Goal: Transaction & Acquisition: Purchase product/service

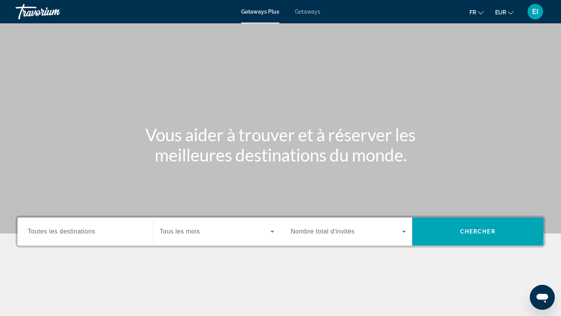
click at [77, 233] on span "Toutes les destinations" at bounding box center [61, 231] width 67 height 7
click at [77, 233] on input "Destination Toutes les destinations" at bounding box center [85, 232] width 115 height 9
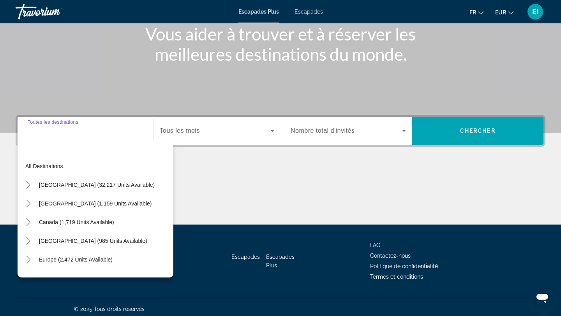
scroll to position [105, 0]
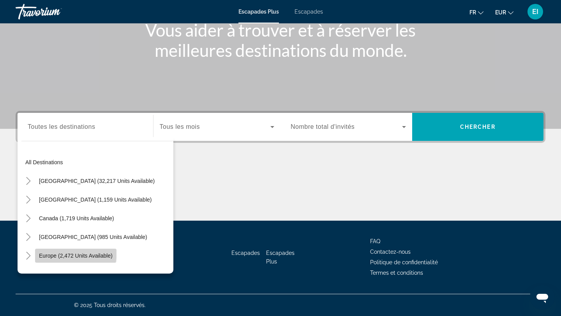
click at [64, 252] on span "Widget de recherche" at bounding box center [75, 256] width 81 height 19
type input "**********"
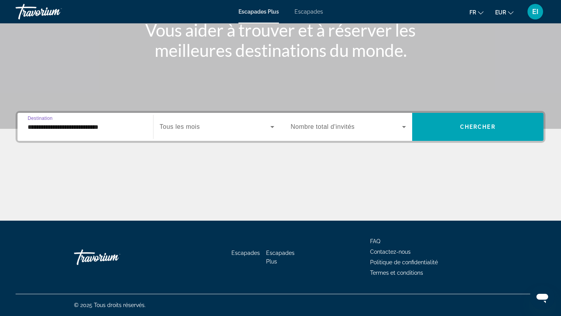
click at [197, 130] on span "Tous les mois" at bounding box center [180, 127] width 40 height 7
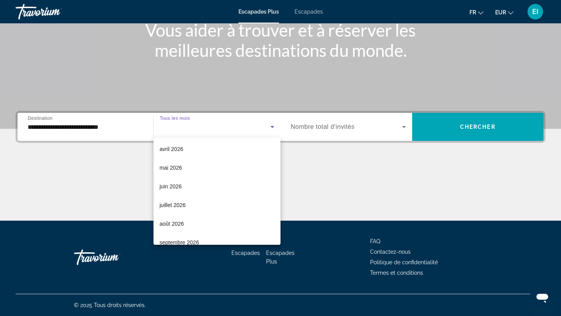
scroll to position [161, 0]
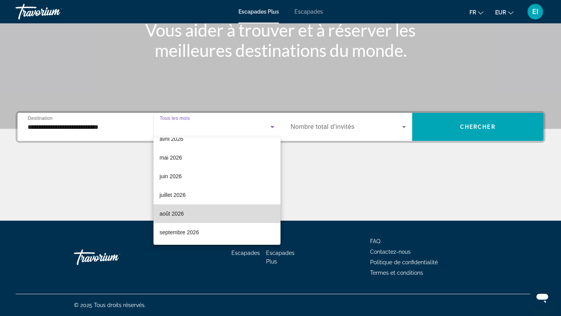
click at [185, 209] on mat-option "août 2026" at bounding box center [217, 214] width 127 height 19
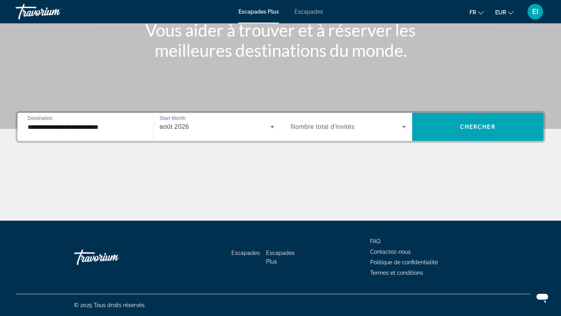
click at [343, 129] on span "Nombre total d'invités" at bounding box center [323, 127] width 64 height 7
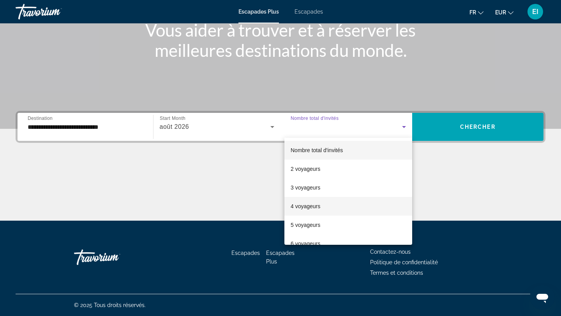
click at [322, 210] on mat-option "4 voyageurs" at bounding box center [348, 206] width 128 height 19
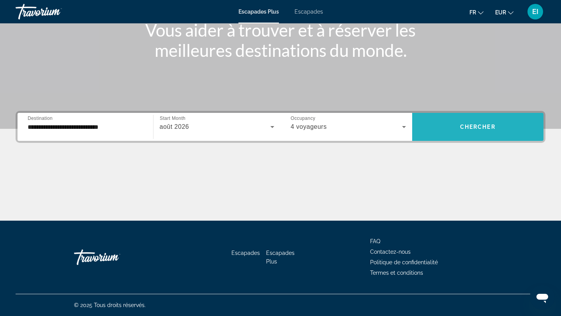
click at [462, 129] on span "Chercher" at bounding box center [477, 127] width 35 height 6
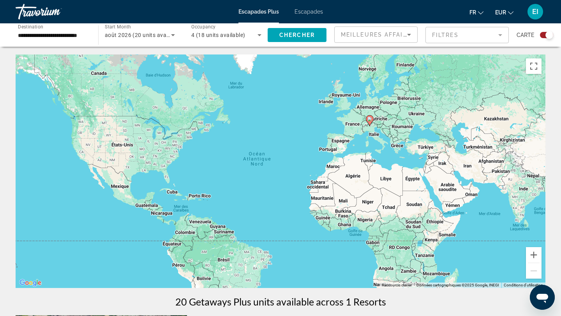
click at [316, 13] on font "Escapades" at bounding box center [309, 12] width 28 height 6
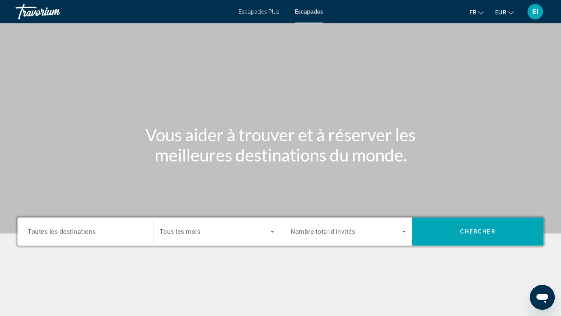
click at [82, 231] on span "Toutes les destinations" at bounding box center [62, 231] width 68 height 7
click at [82, 231] on input "Destination Toutes les destinations" at bounding box center [85, 232] width 115 height 9
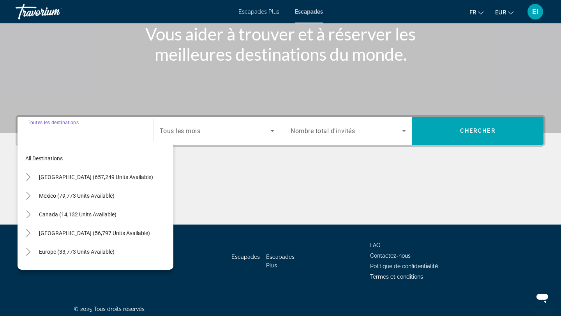
scroll to position [105, 0]
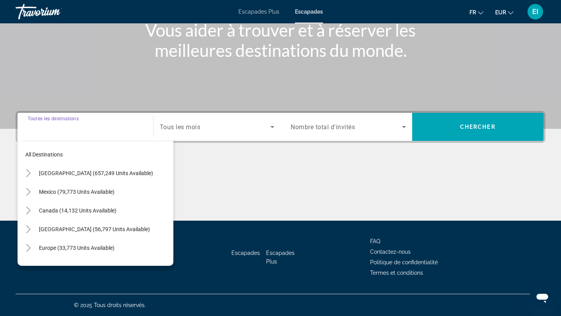
click at [67, 248] on span "Europe (33,773 units available)" at bounding box center [77, 248] width 76 height 6
type input "**********"
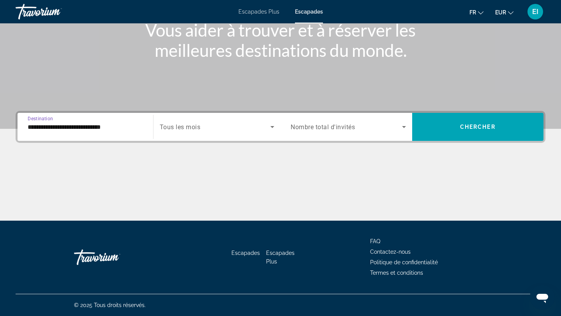
click at [226, 128] on span "Search widget" at bounding box center [215, 126] width 111 height 9
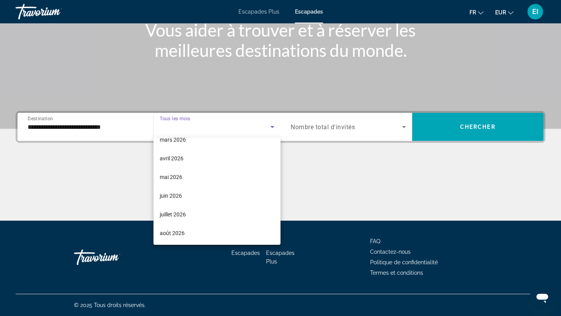
scroll to position [161, 0]
click at [205, 208] on mat-option "août 2026" at bounding box center [217, 214] width 127 height 19
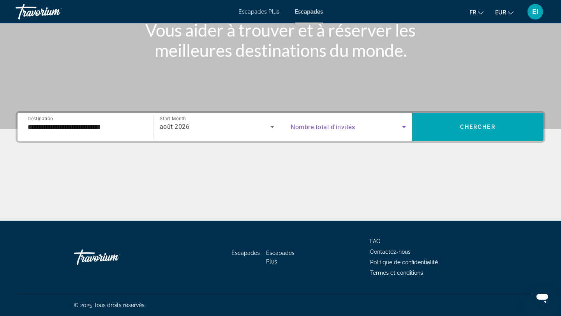
click at [355, 131] on span "Search widget" at bounding box center [346, 126] width 111 height 9
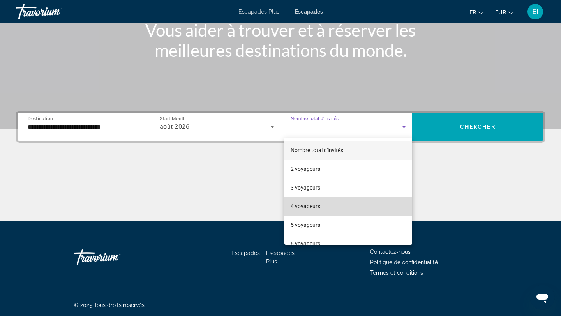
click at [327, 206] on mat-option "4 voyageurs" at bounding box center [348, 206] width 128 height 19
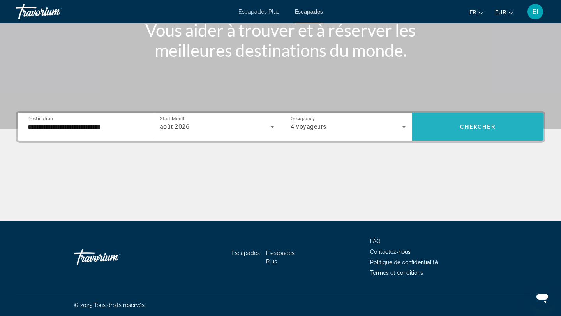
click at [441, 123] on span "Search widget" at bounding box center [478, 127] width 132 height 19
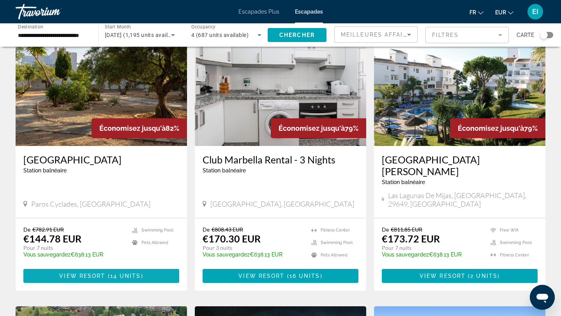
scroll to position [617, 0]
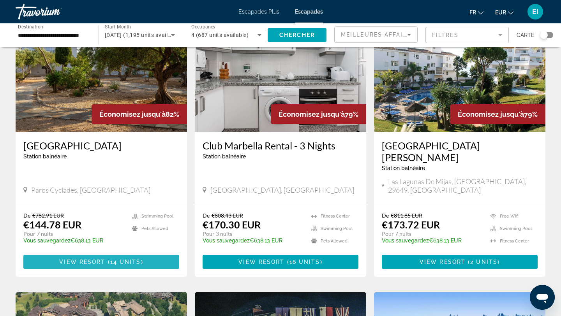
click at [122, 259] on span "14 units" at bounding box center [125, 262] width 31 height 6
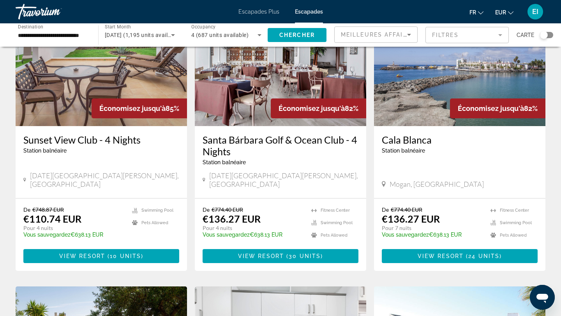
scroll to position [330, 0]
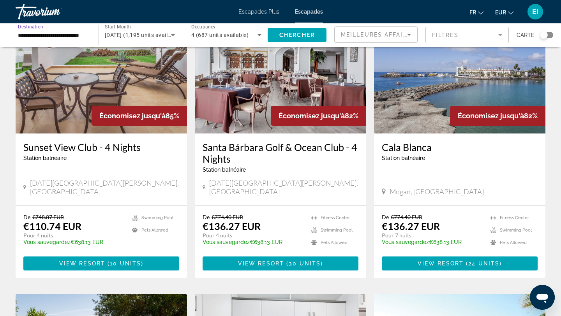
click at [30, 38] on input "**********" at bounding box center [53, 35] width 70 height 9
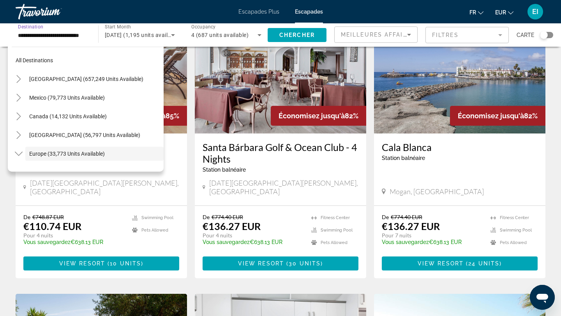
scroll to position [46, 0]
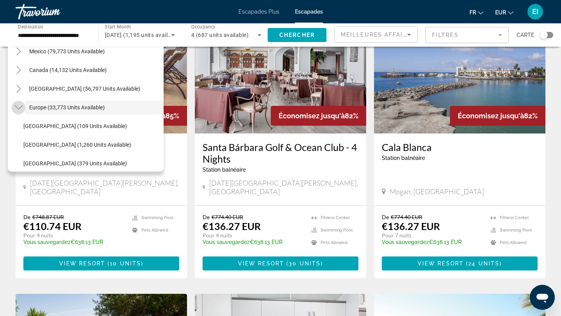
click at [15, 106] on icon "Toggle Europe (33,773 units available)" at bounding box center [19, 108] width 8 height 8
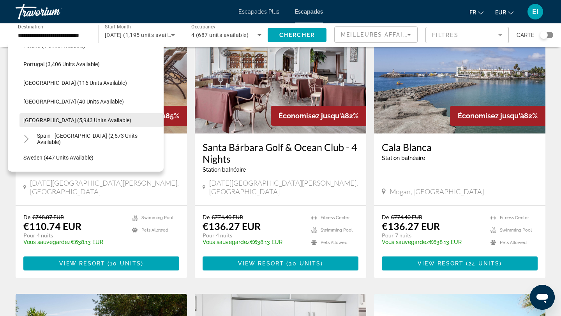
scroll to position [371, 0]
click at [44, 117] on span "Spain (5,943 units available)" at bounding box center [77, 120] width 108 height 6
type input "**********"
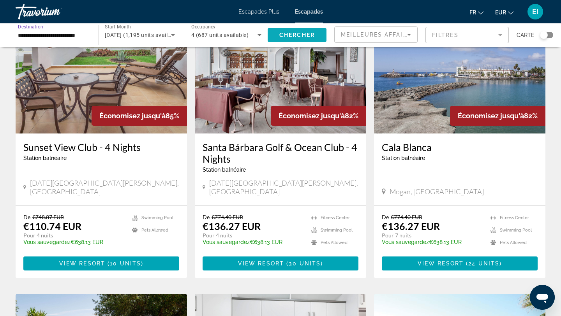
click at [279, 31] on span "Search widget" at bounding box center [297, 35] width 59 height 19
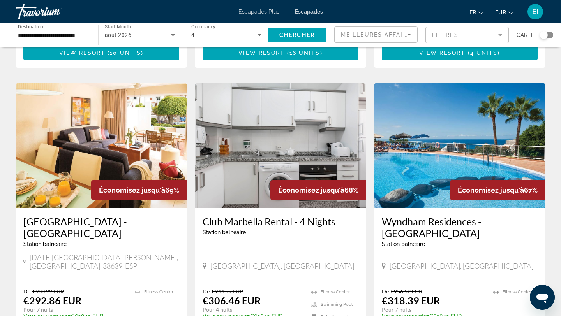
scroll to position [579, 0]
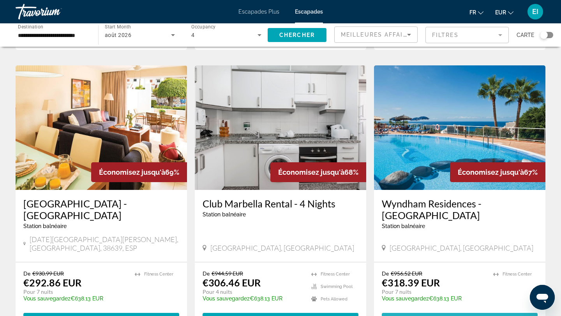
click at [451, 316] on span "View Resort" at bounding box center [441, 320] width 46 height 6
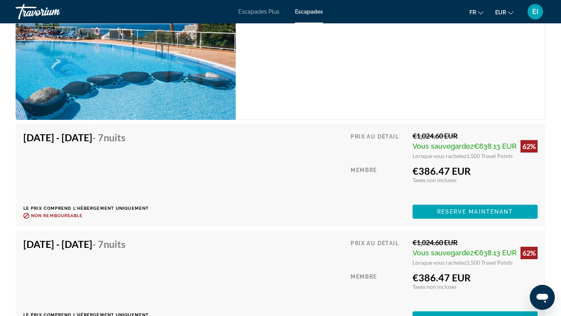
scroll to position [2081, 0]
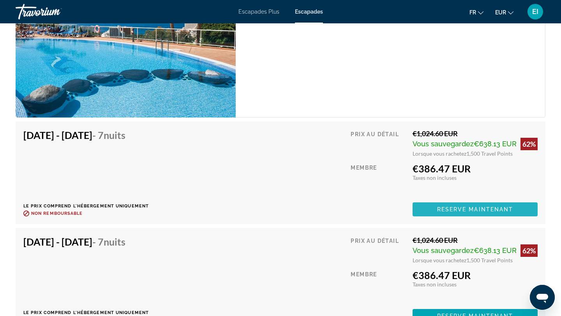
click at [466, 207] on span "Reserve maintenant" at bounding box center [475, 210] width 76 height 6
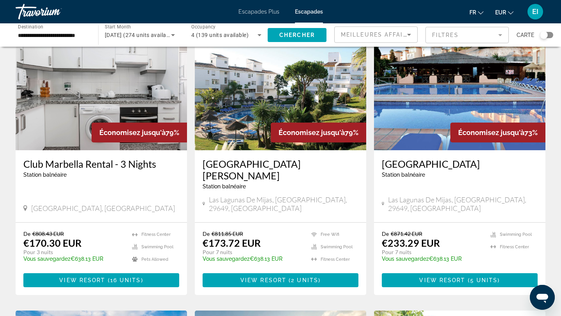
scroll to position [53, 0]
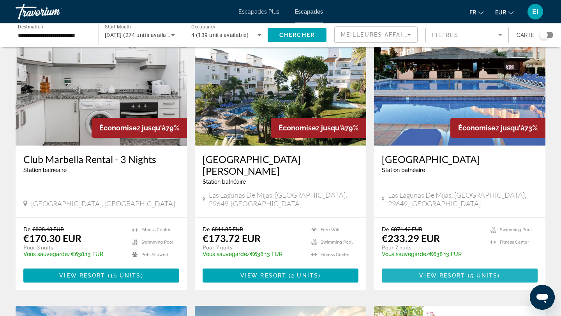
click at [418, 269] on span "Contenu principal" at bounding box center [460, 276] width 156 height 19
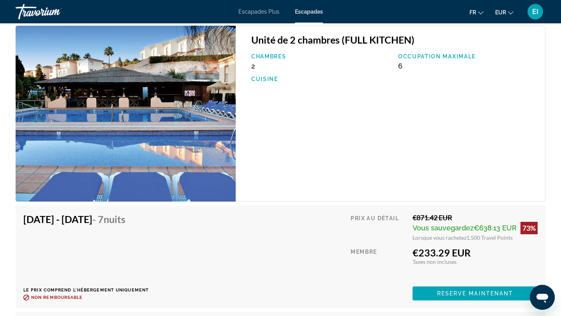
scroll to position [1365, 0]
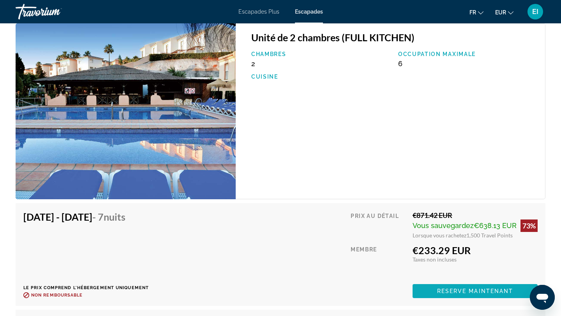
click at [441, 289] on span "Reserve maintenant" at bounding box center [475, 291] width 76 height 6
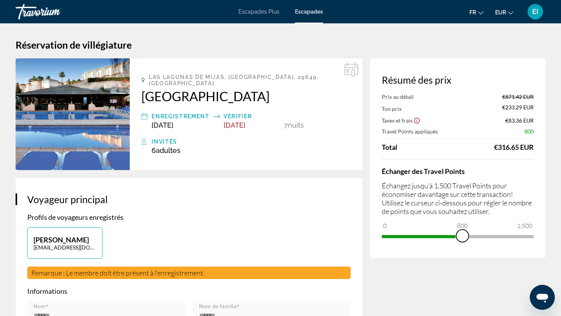
drag, startPoint x: 528, startPoint y: 236, endPoint x: 463, endPoint y: 237, distance: 65.5
click at [463, 237] on span "ngx-slider" at bounding box center [462, 236] width 12 height 12
drag, startPoint x: 463, startPoint y: 235, endPoint x: 473, endPoint y: 236, distance: 10.5
click at [473, 236] on span "ngx-slider" at bounding box center [473, 236] width 12 height 12
drag, startPoint x: 473, startPoint y: 235, endPoint x: 484, endPoint y: 234, distance: 10.6
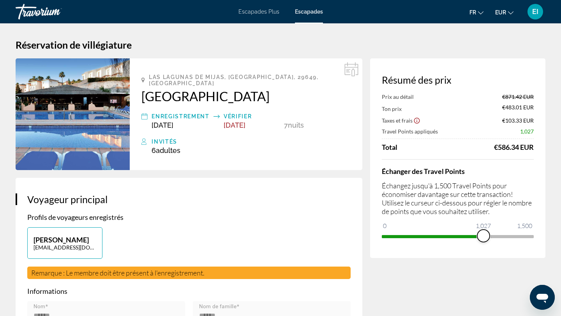
click at [484, 234] on span "ngx-slider" at bounding box center [483, 236] width 12 height 12
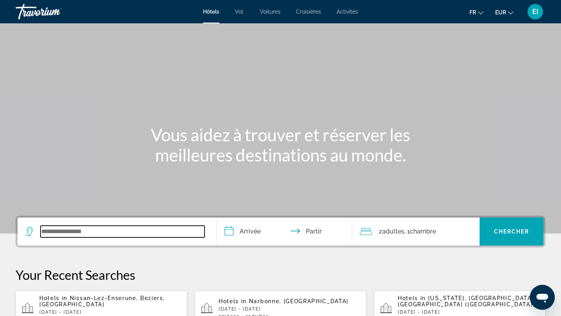
click at [134, 231] on input "Widget de recherche" at bounding box center [123, 232] width 164 height 12
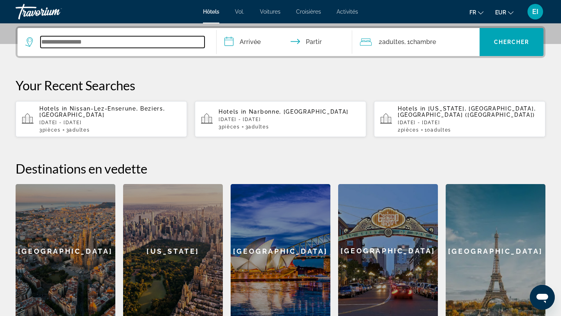
scroll to position [191, 0]
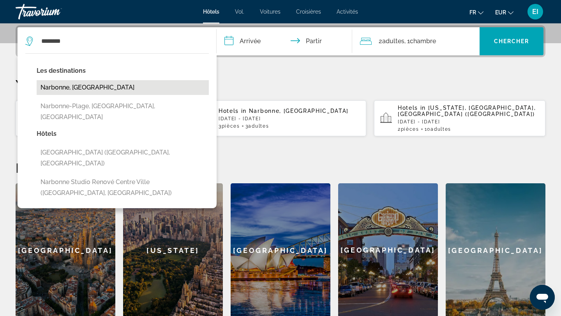
click at [93, 88] on button "Narbonne, [GEOGRAPHIC_DATA]" at bounding box center [123, 87] width 172 height 15
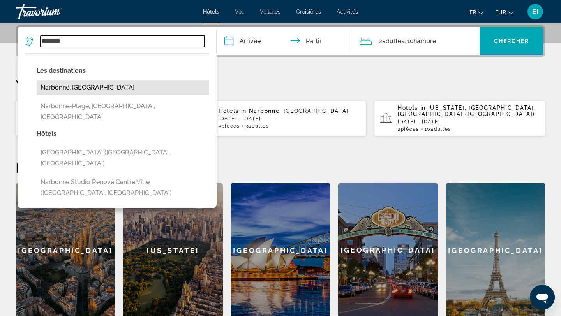
type input "**********"
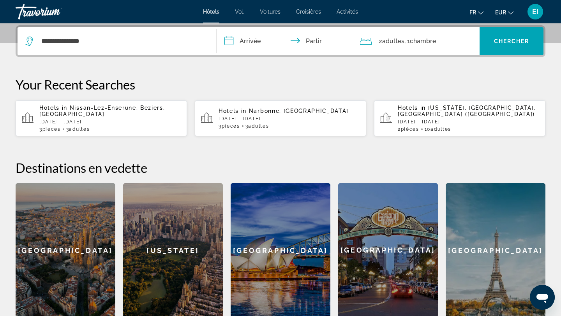
click at [263, 44] on input "**********" at bounding box center [286, 42] width 139 height 30
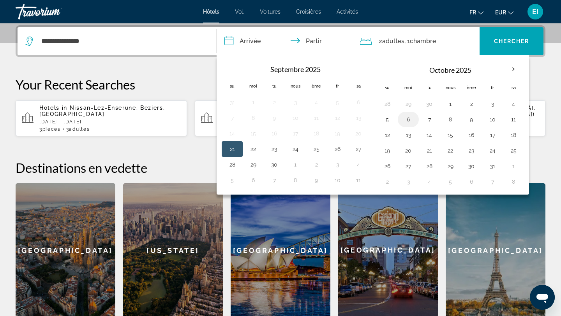
click at [411, 117] on button "6" at bounding box center [408, 119] width 12 height 11
click at [424, 120] on button "7" at bounding box center [429, 119] width 12 height 11
type input "**********"
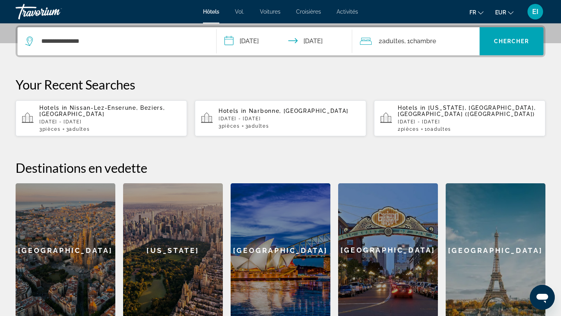
click at [406, 39] on font ", 1" at bounding box center [406, 40] width 5 height 7
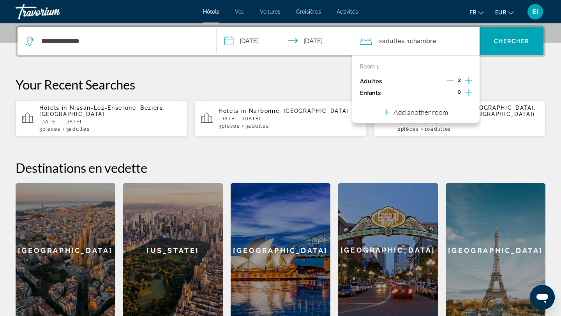
click at [451, 81] on icon "Decrement adults" at bounding box center [450, 80] width 7 height 7
click at [446, 109] on p "Add another room" at bounding box center [421, 112] width 55 height 9
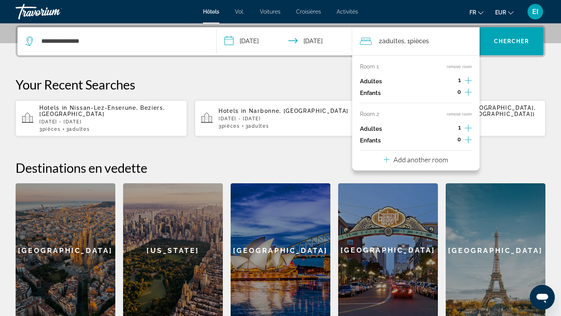
click at [438, 160] on p "Add another room" at bounding box center [421, 159] width 55 height 9
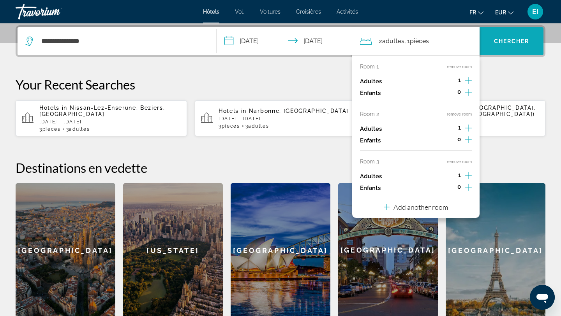
click at [516, 41] on font "Chercher" at bounding box center [511, 41] width 35 height 6
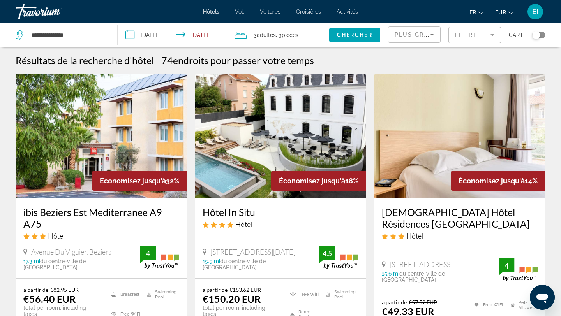
click at [480, 35] on mat-form-field "Filtre" at bounding box center [474, 35] width 53 height 16
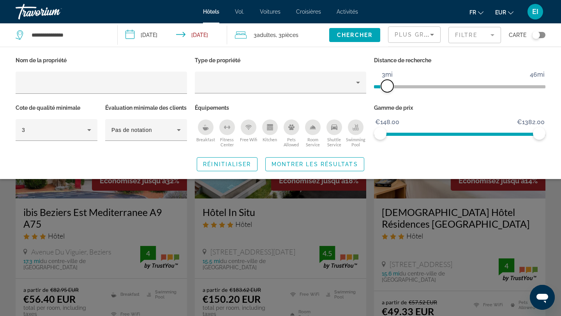
drag, startPoint x: 480, startPoint y: 85, endPoint x: 386, endPoint y: 85, distance: 93.9
click at [386, 86] on span "ngx-slider" at bounding box center [387, 86] width 12 height 12
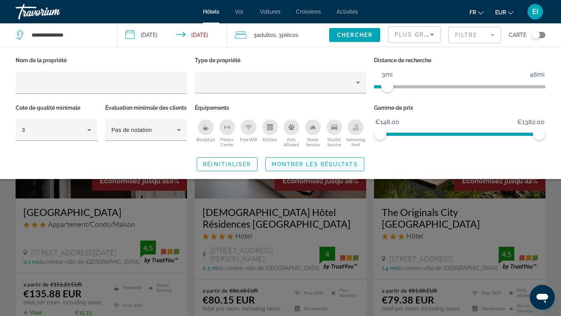
click at [292, 168] on span "Montrer les résultats" at bounding box center [315, 164] width 87 height 6
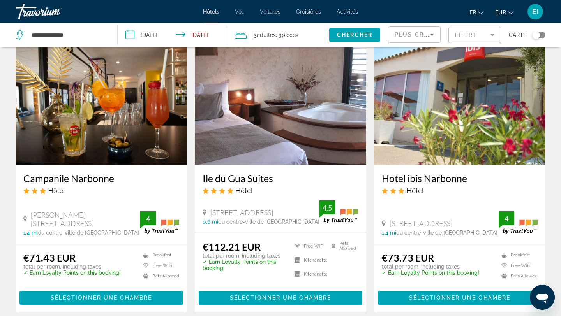
scroll to position [348, 0]
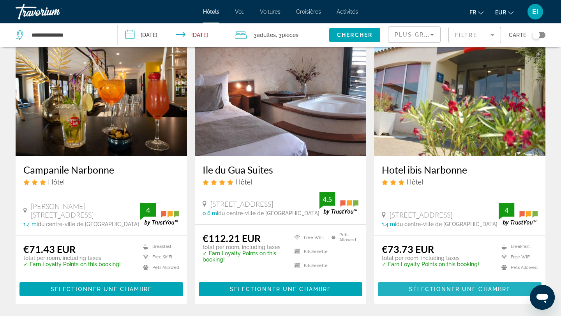
click at [458, 291] on span "Sélectionner une chambre" at bounding box center [459, 289] width 101 height 6
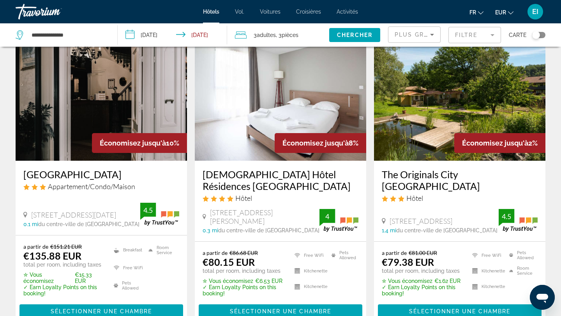
scroll to position [41, 0]
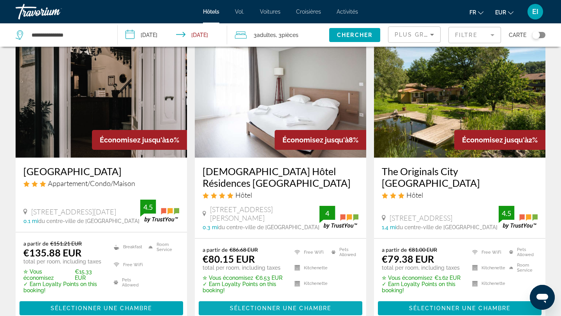
click at [296, 309] on span "Sélectionner une chambre" at bounding box center [280, 308] width 101 height 6
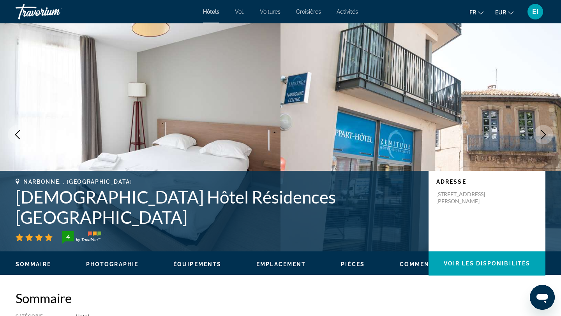
scroll to position [3, 0]
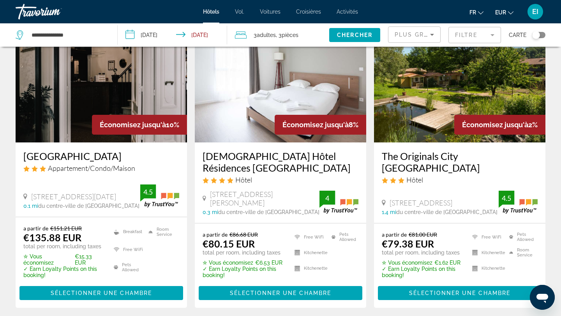
scroll to position [56, 0]
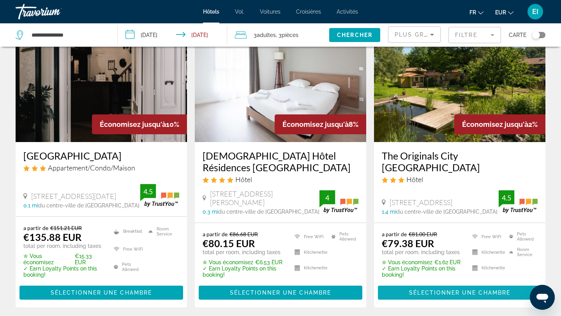
click at [409, 294] on span "Sélectionner une chambre" at bounding box center [459, 293] width 101 height 6
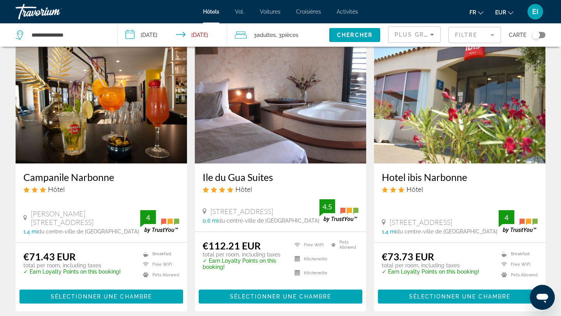
scroll to position [344, 0]
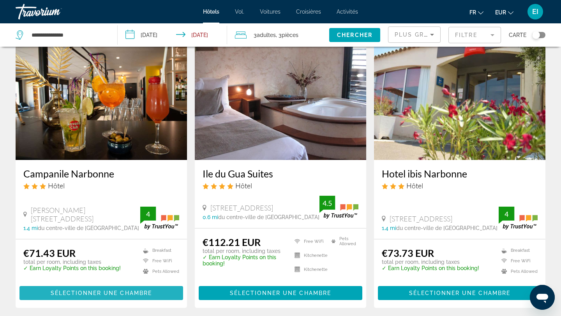
click at [154, 288] on span "Contenu principal" at bounding box center [101, 293] width 164 height 19
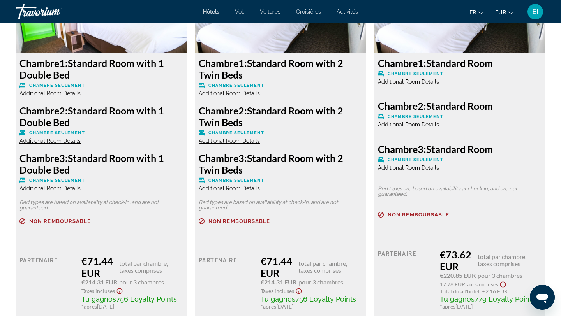
scroll to position [1175, 0]
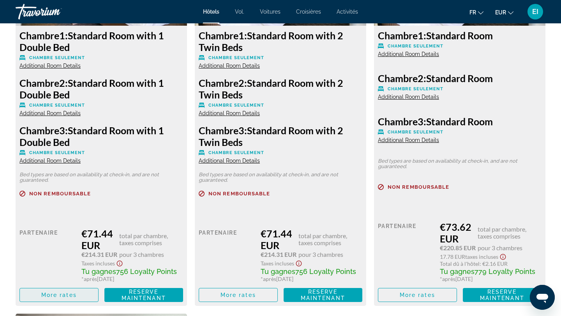
click at [78, 293] on span "Contenu principal" at bounding box center [59, 295] width 78 height 19
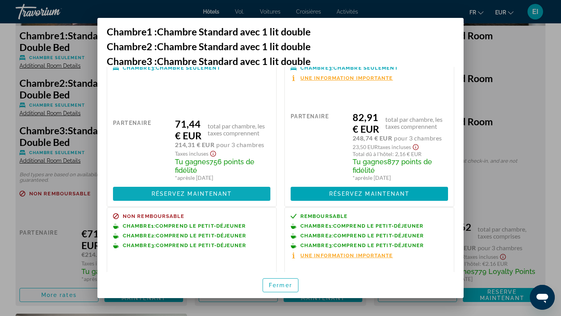
scroll to position [0, 0]
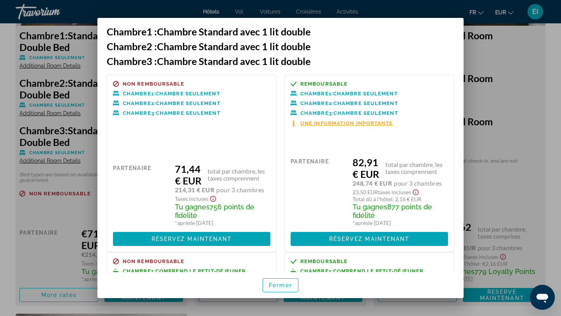
click at [510, 183] on div at bounding box center [280, 158] width 561 height 316
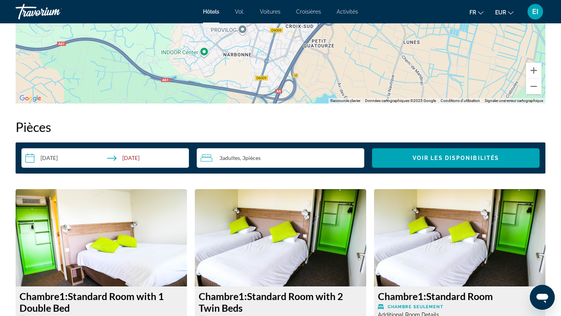
scroll to position [913, 0]
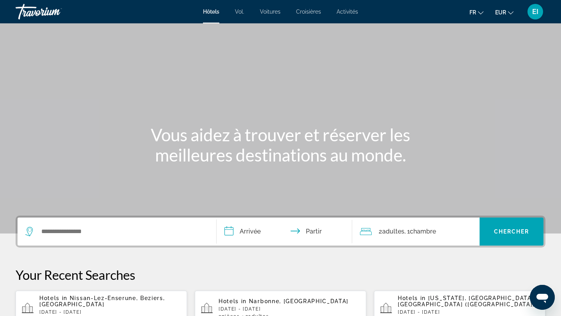
click at [247, 108] on div "Contenu principal" at bounding box center [280, 117] width 561 height 234
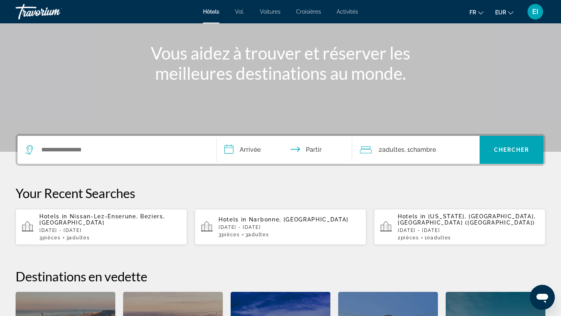
scroll to position [83, 0]
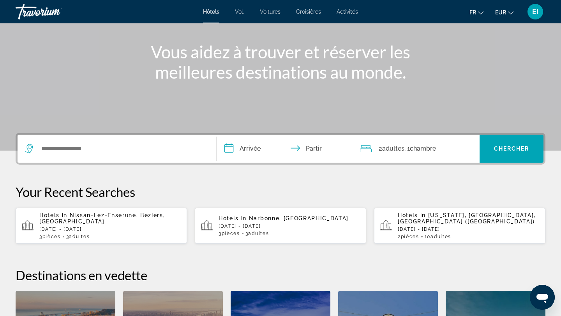
click at [276, 14] on font "Voitures" at bounding box center [270, 12] width 21 height 6
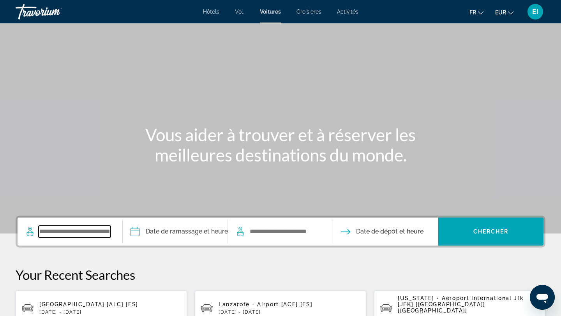
click at [91, 232] on input "Search widget" at bounding box center [75, 232] width 72 height 12
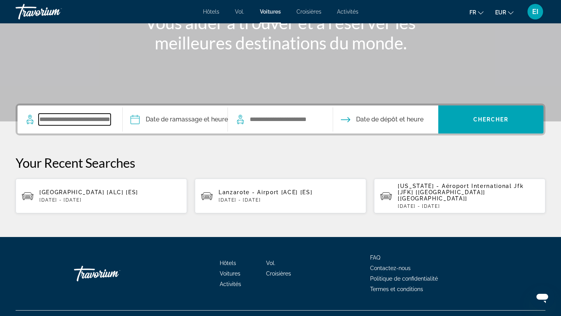
scroll to position [122, 0]
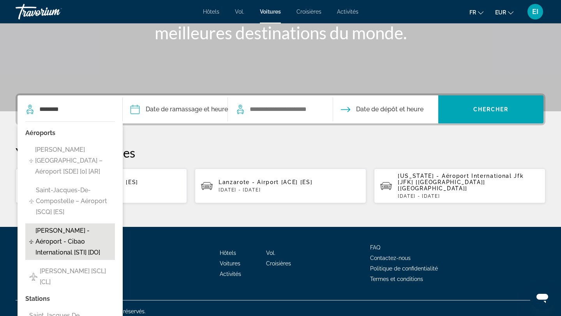
click at [90, 232] on span "[PERSON_NAME] - Aéroport - Cibao International [STI] [DO]" at bounding box center [73, 242] width 76 height 33
type input "**********"
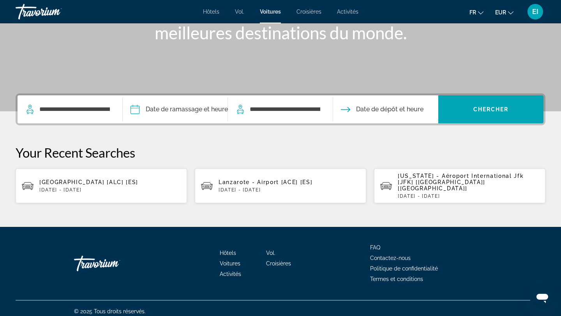
click at [201, 113] on input "Pickup date" at bounding box center [175, 110] width 108 height 30
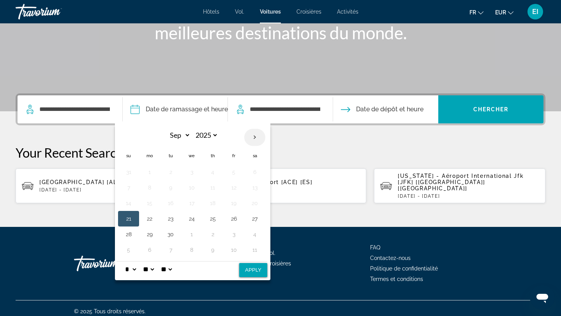
click at [252, 135] on th "Next month" at bounding box center [254, 137] width 21 height 17
select select "*"
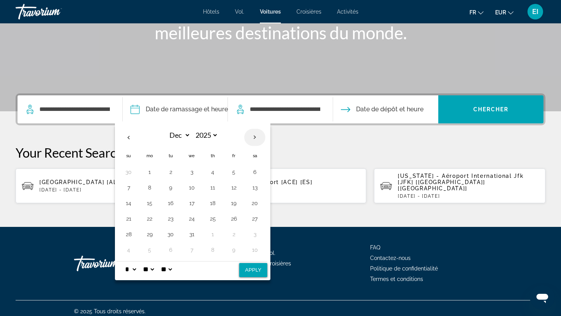
select select "****"
click at [233, 199] on button "16" at bounding box center [234, 203] width 12 height 11
click at [319, 108] on input "**********" at bounding box center [285, 110] width 72 height 12
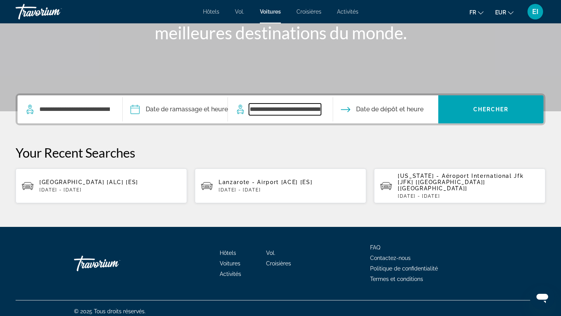
click at [318, 107] on input "**********" at bounding box center [285, 110] width 72 height 12
click at [369, 107] on span "Date de dépôt et heure" at bounding box center [389, 109] width 67 height 11
click at [132, 107] on input "Pickup date" at bounding box center [175, 110] width 108 height 30
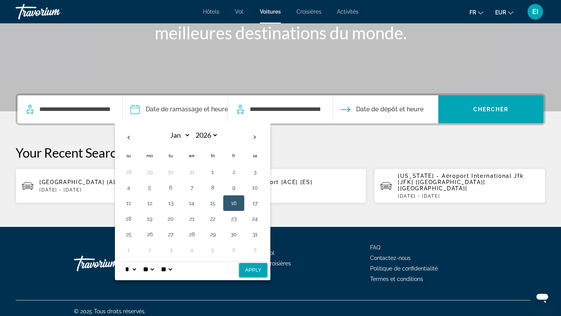
click at [252, 275] on button "Apply" at bounding box center [253, 270] width 28 height 14
type input "**********"
select select "*"
select select "**"
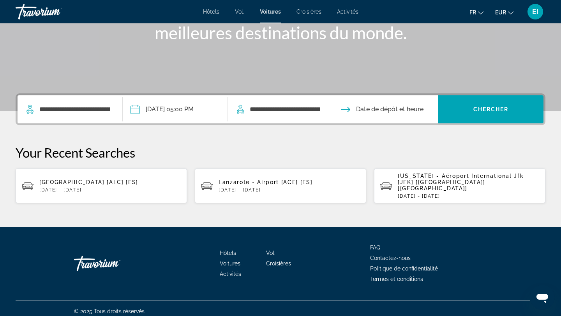
click at [368, 112] on input "Drop-off date" at bounding box center [385, 110] width 108 height 30
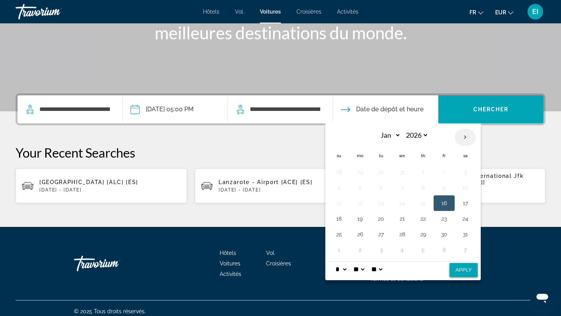
click at [464, 136] on th "Next month" at bounding box center [465, 137] width 21 height 17
select select "*"
click at [341, 221] on button "15" at bounding box center [339, 219] width 12 height 11
click at [461, 270] on button "Apply" at bounding box center [464, 270] width 28 height 14
type input "**********"
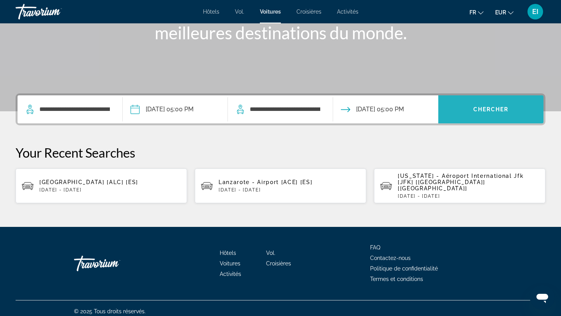
click at [484, 99] on span "Search widget" at bounding box center [490, 109] width 105 height 28
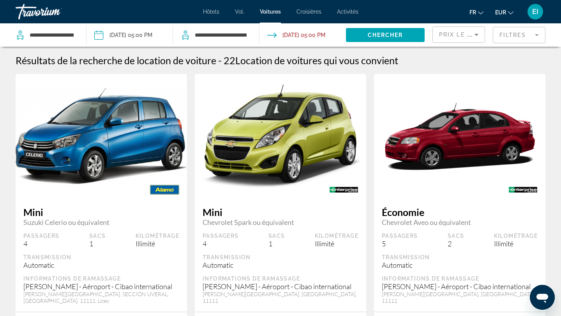
click at [337, 33] on input "Drop-off date: Feb 15, 2026 05:00 PM" at bounding box center [303, 36] width 90 height 26
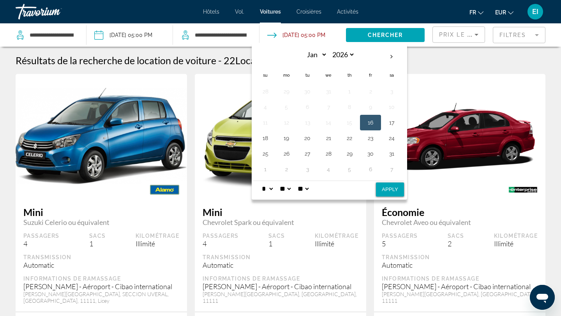
click at [315, 37] on input "Drop-off date: Feb 15, 2026 05:00 PM" at bounding box center [303, 36] width 90 height 26
click at [360, 37] on span "Search widget" at bounding box center [385, 35] width 79 height 19
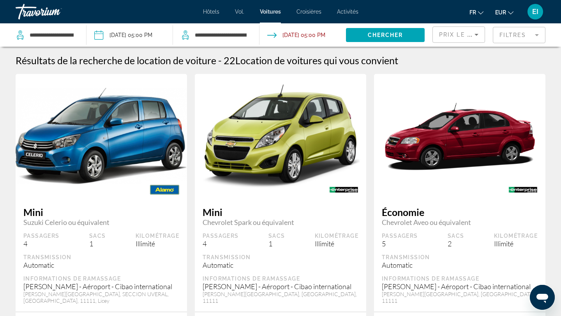
click at [449, 40] on div "Prix ​​le plus bas" at bounding box center [458, 38] width 39 height 22
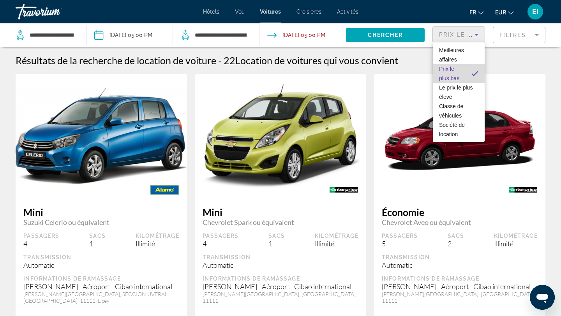
click at [445, 79] on font "Prix ​​​​le plus bas" at bounding box center [449, 74] width 20 height 16
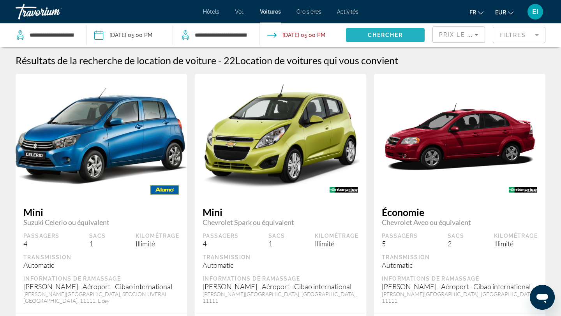
click at [406, 32] on span "Search widget" at bounding box center [385, 35] width 79 height 19
click at [398, 31] on span "Search widget" at bounding box center [385, 35] width 79 height 19
click at [457, 35] on span "Prix ​​​​le plus bas" at bounding box center [469, 35] width 61 height 6
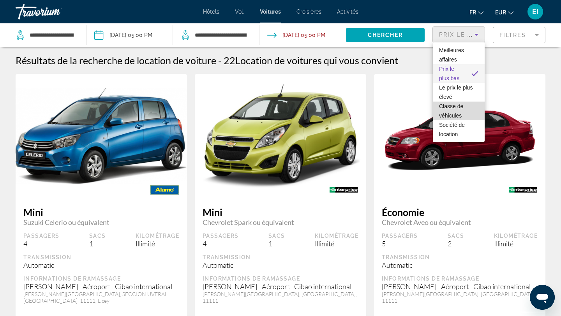
click at [451, 109] on font "Classe de véhicules" at bounding box center [451, 111] width 24 height 16
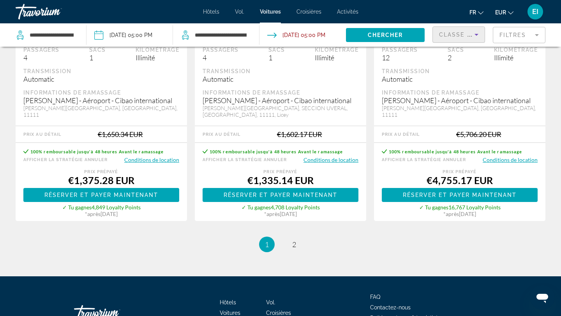
scroll to position [1236, 0]
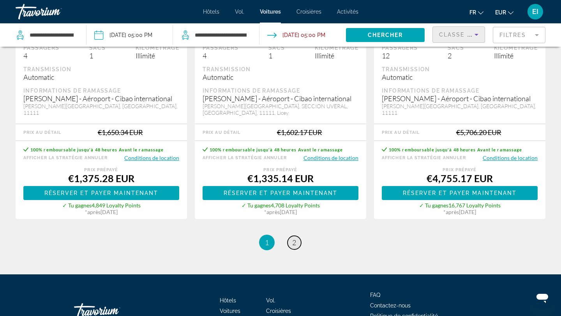
click at [295, 240] on span "2" at bounding box center [294, 242] width 4 height 9
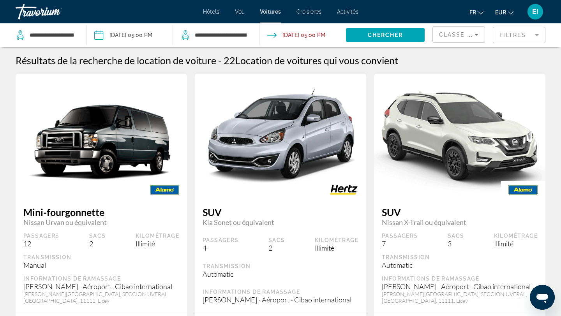
click at [455, 40] on div "Classe de véhicules" at bounding box center [458, 38] width 39 height 22
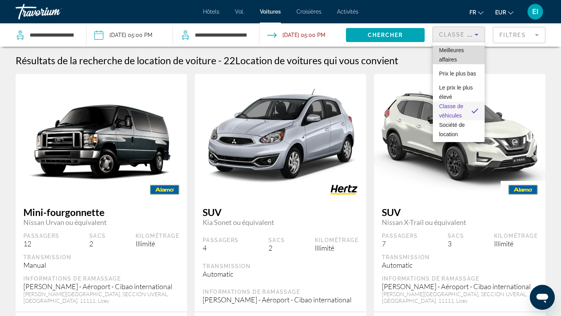
click at [456, 55] on span "Meilleures affaires" at bounding box center [458, 55] width 39 height 19
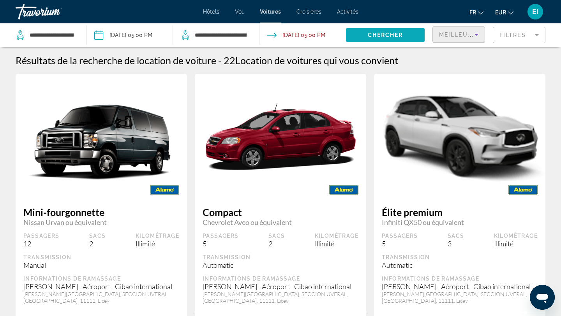
click at [401, 41] on span "Search widget" at bounding box center [385, 35] width 79 height 19
click at [394, 19] on div "fr Anglais Espagnol Français italien Portugais russe EUR USD ($) MXN (Mexique$)…" at bounding box center [456, 12] width 180 height 16
click at [148, 35] on input "Pickup date: Jan 16, 2026 05:00 PM" at bounding box center [130, 36] width 90 height 26
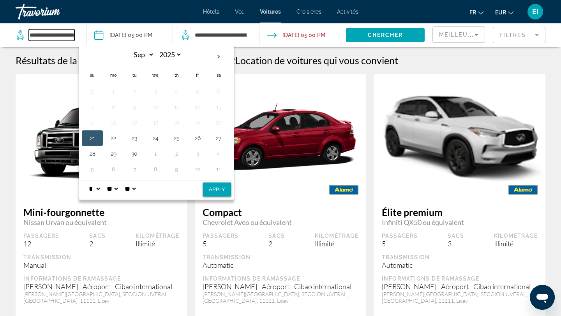
click at [67, 36] on input "**********" at bounding box center [52, 35] width 46 height 12
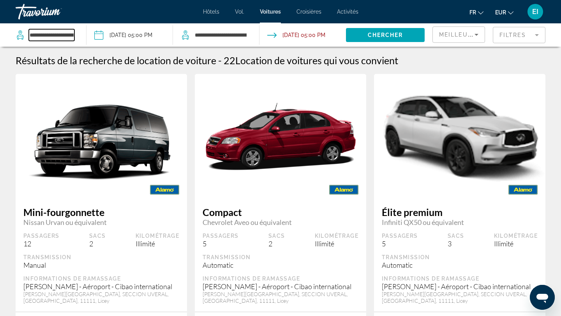
click at [67, 36] on input "**********" at bounding box center [52, 35] width 46 height 12
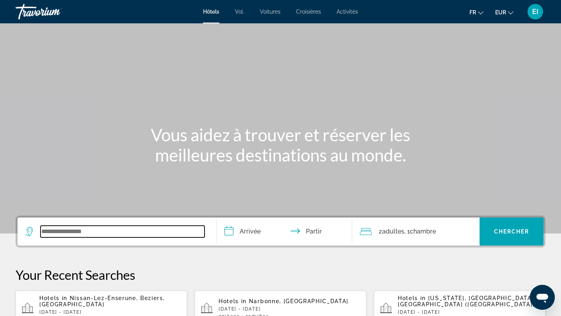
click at [67, 232] on input "Widget de recherche" at bounding box center [123, 232] width 164 height 12
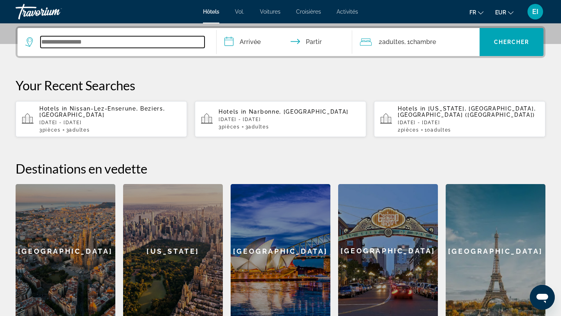
scroll to position [191, 0]
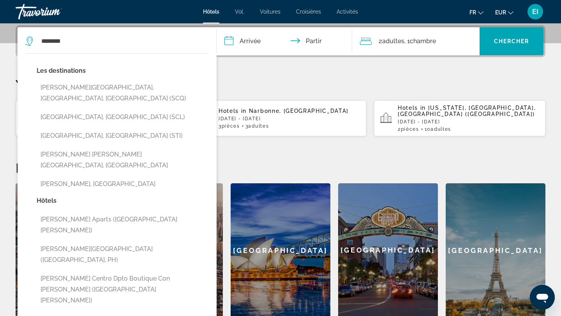
click at [79, 110] on button "[GEOGRAPHIC_DATA], [GEOGRAPHIC_DATA] (SCL)" at bounding box center [123, 117] width 172 height 15
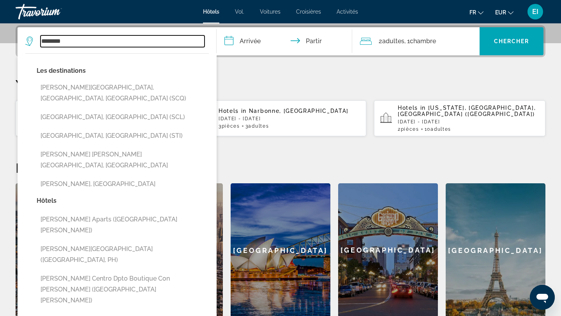
type input "**********"
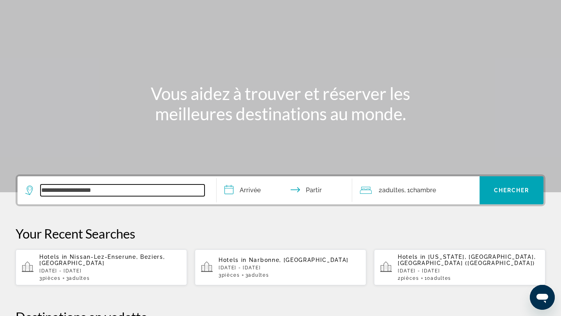
scroll to position [8, 0]
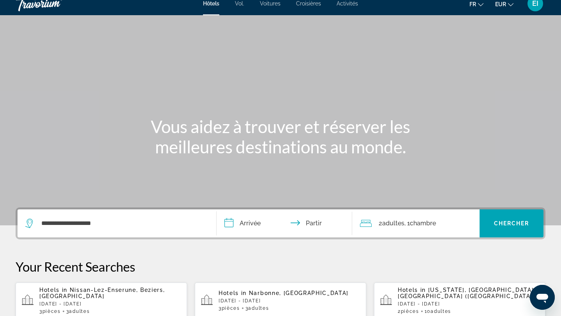
click at [276, 5] on font "Voitures" at bounding box center [270, 3] width 21 height 6
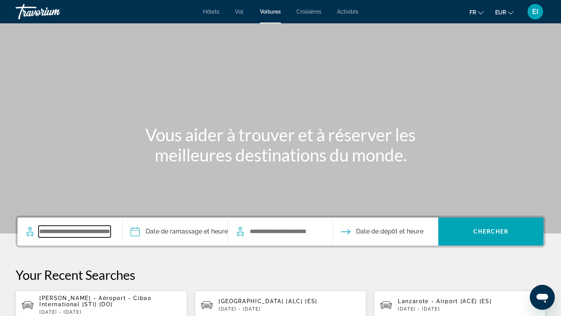
click at [79, 226] on input "Search widget" at bounding box center [75, 232] width 72 height 12
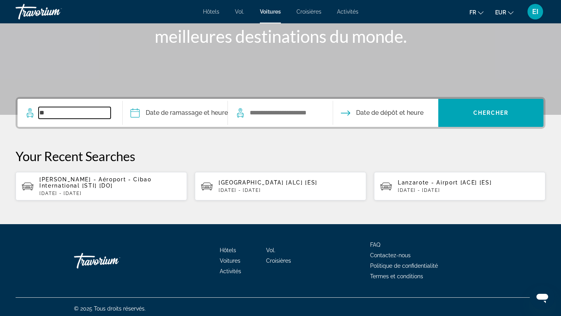
scroll to position [122, 0]
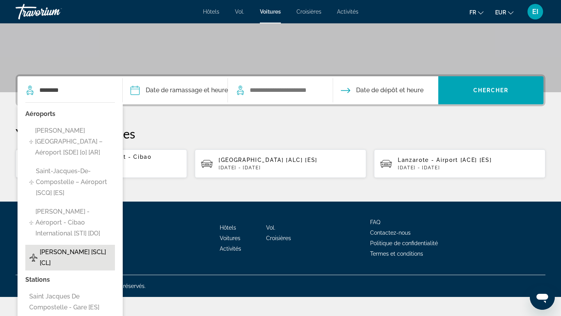
click at [87, 247] on span "[PERSON_NAME] [SCL] [CL]" at bounding box center [75, 258] width 71 height 22
type input "**********"
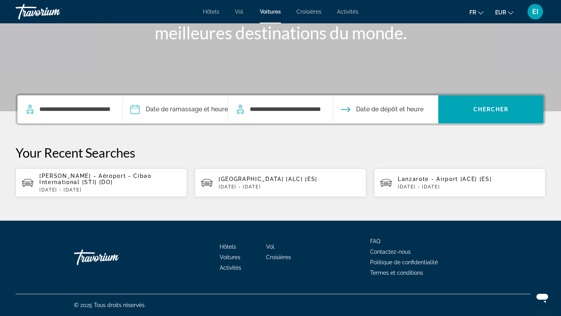
click at [196, 113] on input "Pickup date" at bounding box center [175, 110] width 108 height 30
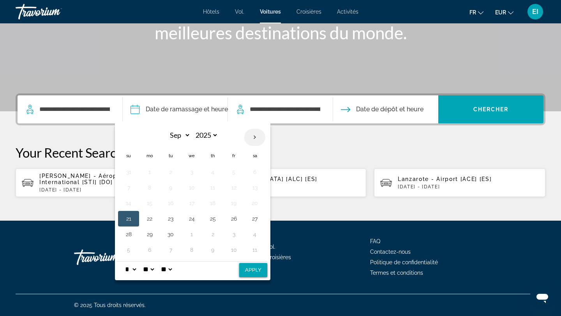
click at [254, 141] on th "Next month" at bounding box center [254, 137] width 21 height 17
select select "*"
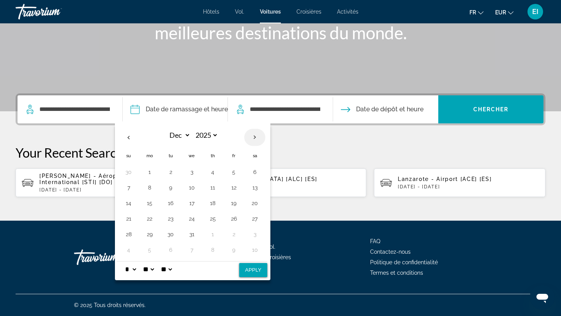
select select "****"
click at [234, 205] on button "16" at bounding box center [234, 203] width 12 height 11
click at [258, 272] on button "Apply" at bounding box center [253, 270] width 28 height 14
type input "**********"
select select "*"
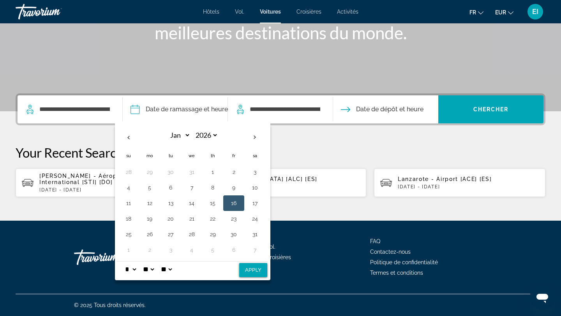
select select "**"
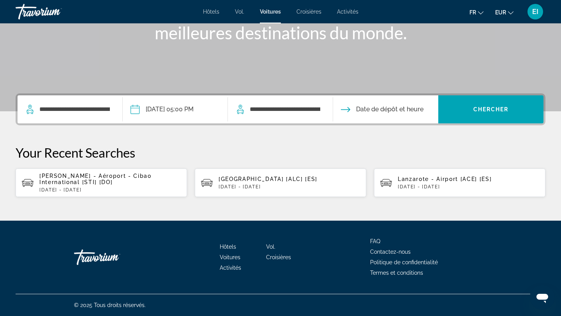
click at [404, 110] on input "Drop-off date" at bounding box center [385, 110] width 108 height 30
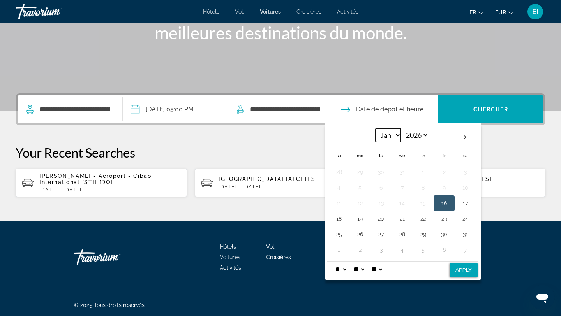
click at [395, 139] on select "*** *** *** *** *** *** *** *** *** *** *** ***" at bounding box center [388, 136] width 25 height 14
select select "*"
click at [340, 222] on button "15" at bounding box center [339, 219] width 12 height 11
click at [462, 269] on button "Apply" at bounding box center [464, 270] width 28 height 14
type input "**********"
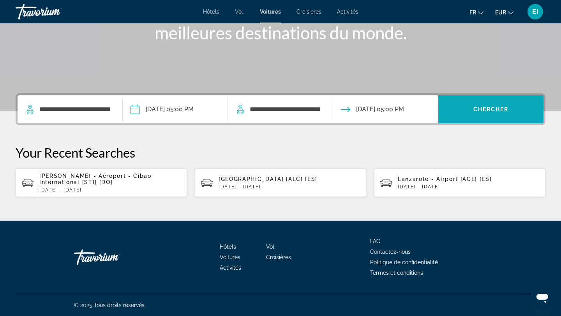
click at [484, 111] on span "Chercher" at bounding box center [490, 109] width 35 height 6
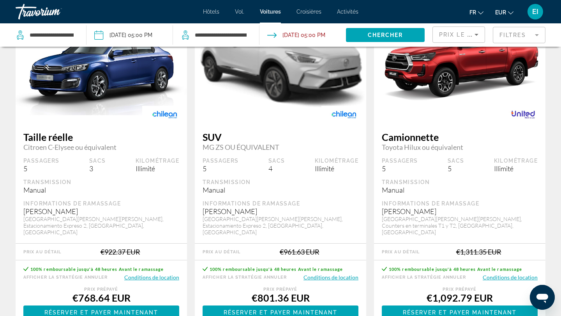
scroll to position [787, 0]
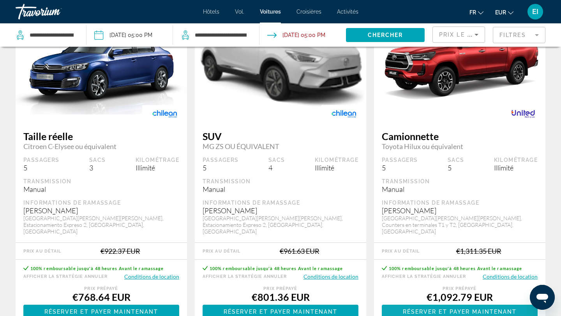
click at [476, 309] on span "Réserver et payer maintenant" at bounding box center [460, 312] width 114 height 6
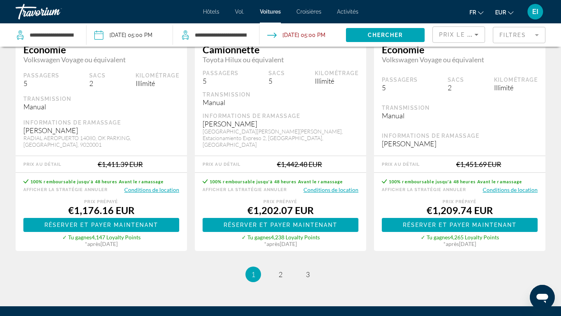
scroll to position [1237, 0]
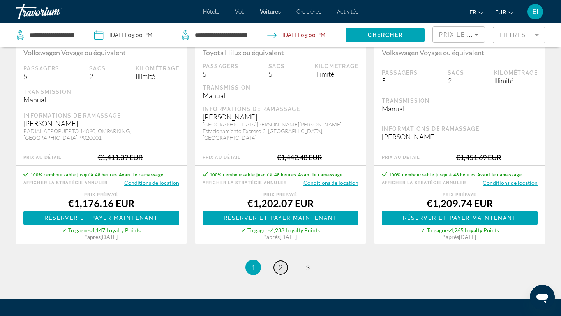
click at [278, 261] on link "page 2" at bounding box center [281, 268] width 14 height 14
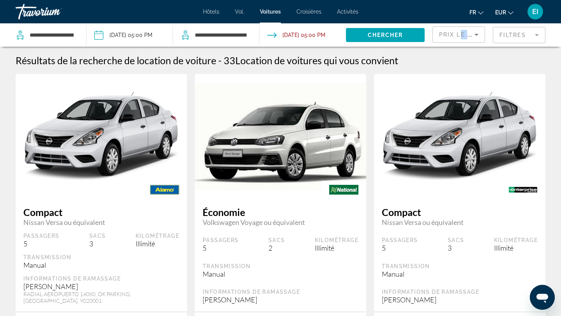
click at [461, 39] on div "Prix ​​le plus bas" at bounding box center [458, 38] width 39 height 22
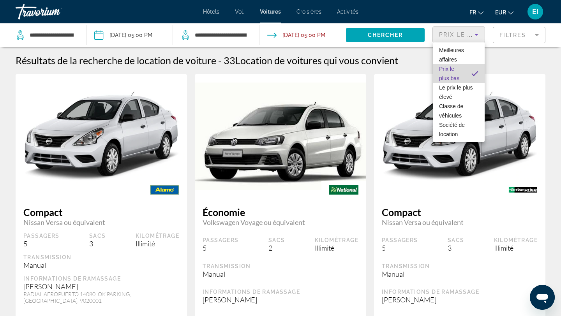
click at [459, 76] on font "Prix ​​​​le plus bas" at bounding box center [449, 74] width 20 height 16
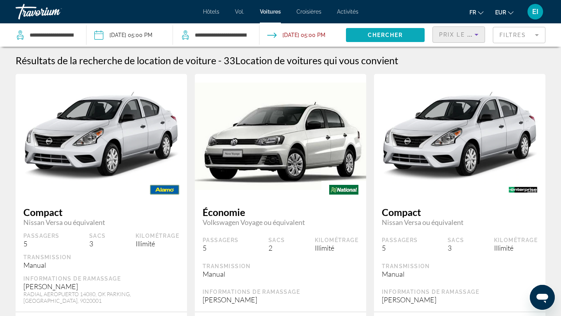
click at [410, 37] on span "Search widget" at bounding box center [385, 35] width 79 height 19
click at [309, 39] on input "Drop-off date: Feb 15, 2026 05:00 PM" at bounding box center [303, 36] width 90 height 26
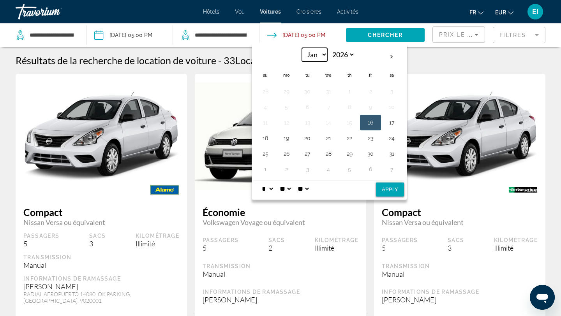
click at [323, 55] on select "*** *** *** *** *** *** *** *** *** *** *** ***" at bounding box center [314, 55] width 25 height 14
select select "*"
click at [268, 140] on button "15" at bounding box center [265, 138] width 12 height 11
click at [380, 187] on button "Apply" at bounding box center [390, 190] width 28 height 14
type input "**********"
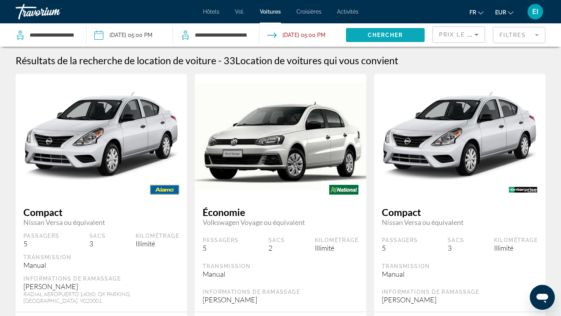
click at [371, 38] on span "Search widget" at bounding box center [385, 35] width 79 height 19
click at [469, 32] on span "Prix ​​​​le plus bas" at bounding box center [469, 35] width 61 height 6
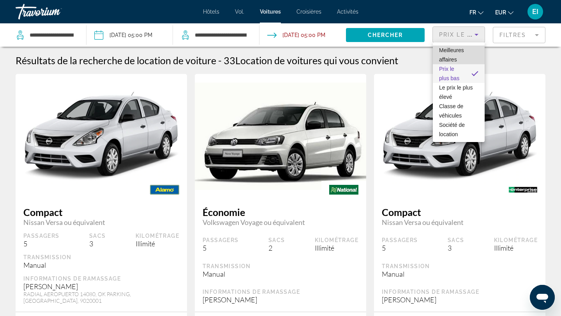
click at [466, 51] on span "Meilleures affaires" at bounding box center [458, 55] width 39 height 19
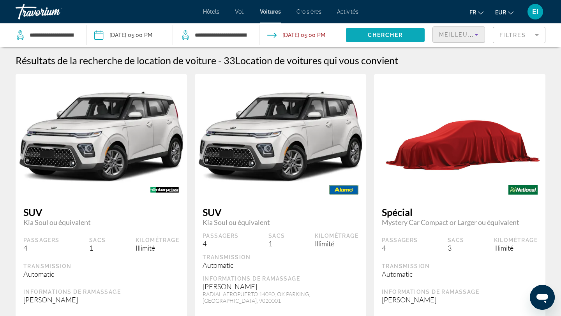
click at [402, 35] on span "Chercher" at bounding box center [385, 35] width 35 height 6
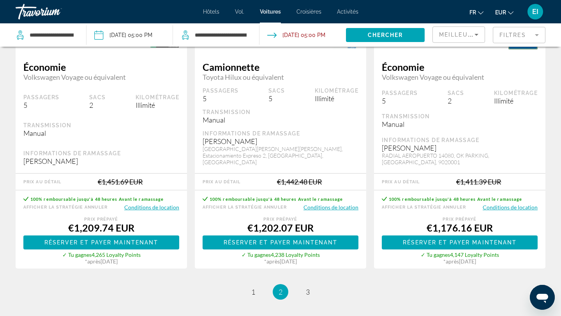
scroll to position [1194, 0]
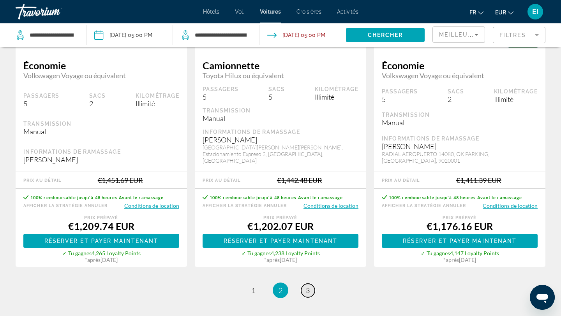
click at [309, 286] on span "3" at bounding box center [308, 290] width 4 height 9
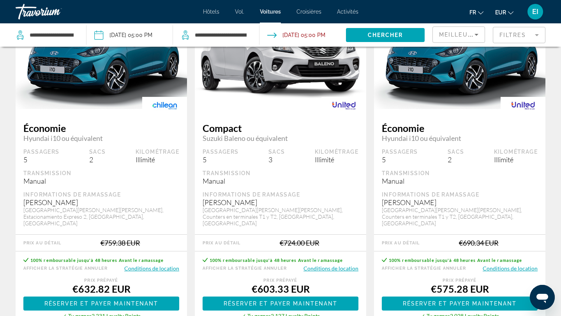
scroll to position [821, 0]
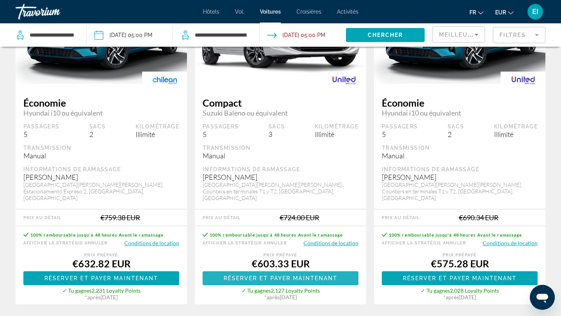
click at [348, 269] on span "Contenu principal" at bounding box center [281, 278] width 156 height 19
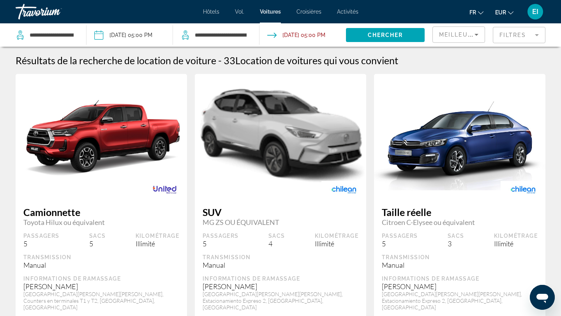
click at [508, 29] on mat-form-field "Filtres" at bounding box center [519, 35] width 53 height 16
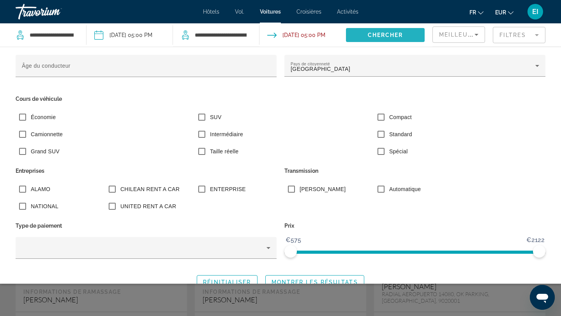
click at [409, 31] on span "Search widget" at bounding box center [385, 35] width 79 height 19
click at [352, 276] on span "Search widget" at bounding box center [315, 282] width 98 height 19
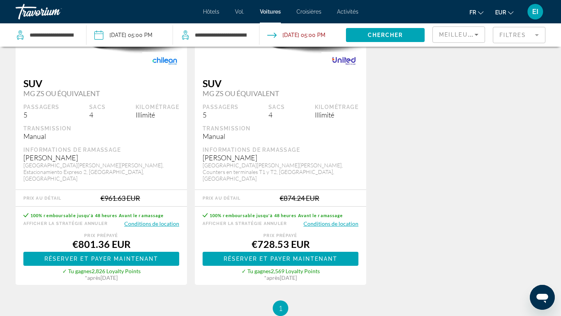
scroll to position [478, 0]
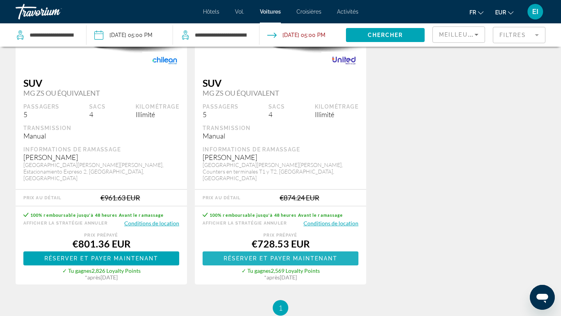
click at [335, 256] on span "Réserver et payer maintenant" at bounding box center [281, 259] width 114 height 6
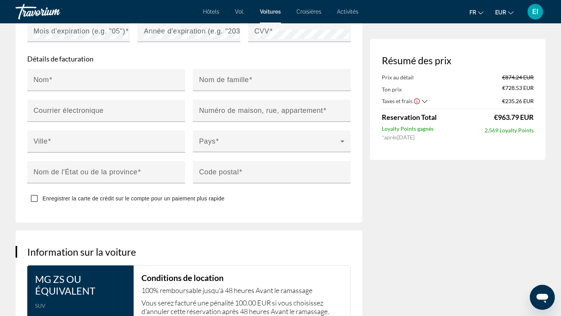
scroll to position [881, 0]
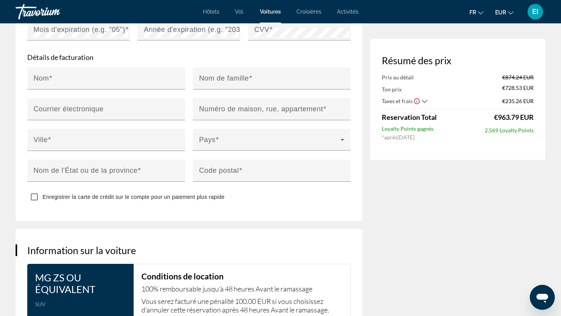
click at [336, 155] on div "Contenu principal" at bounding box center [272, 155] width 158 height 9
click at [335, 148] on span "Contenu principal" at bounding box center [269, 142] width 141 height 9
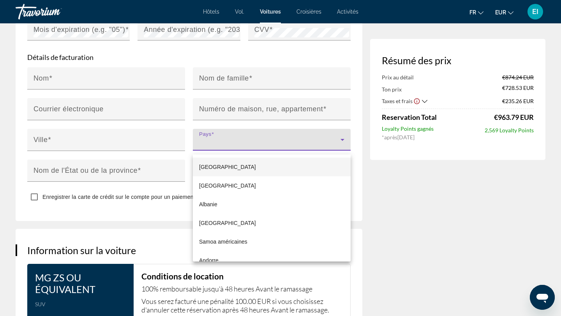
click at [334, 146] on div at bounding box center [280, 158] width 561 height 316
